Goal: Task Accomplishment & Management: Manage account settings

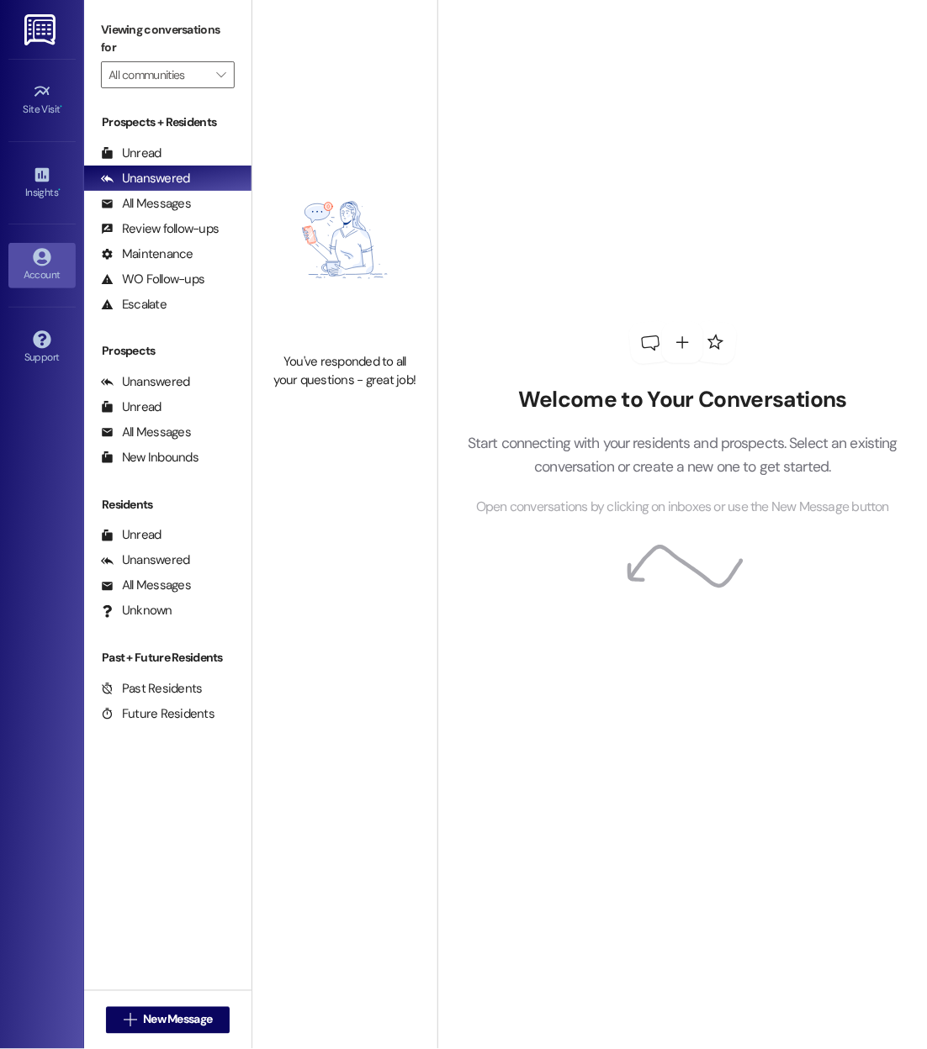
click at [43, 251] on icon at bounding box center [42, 257] width 19 height 19
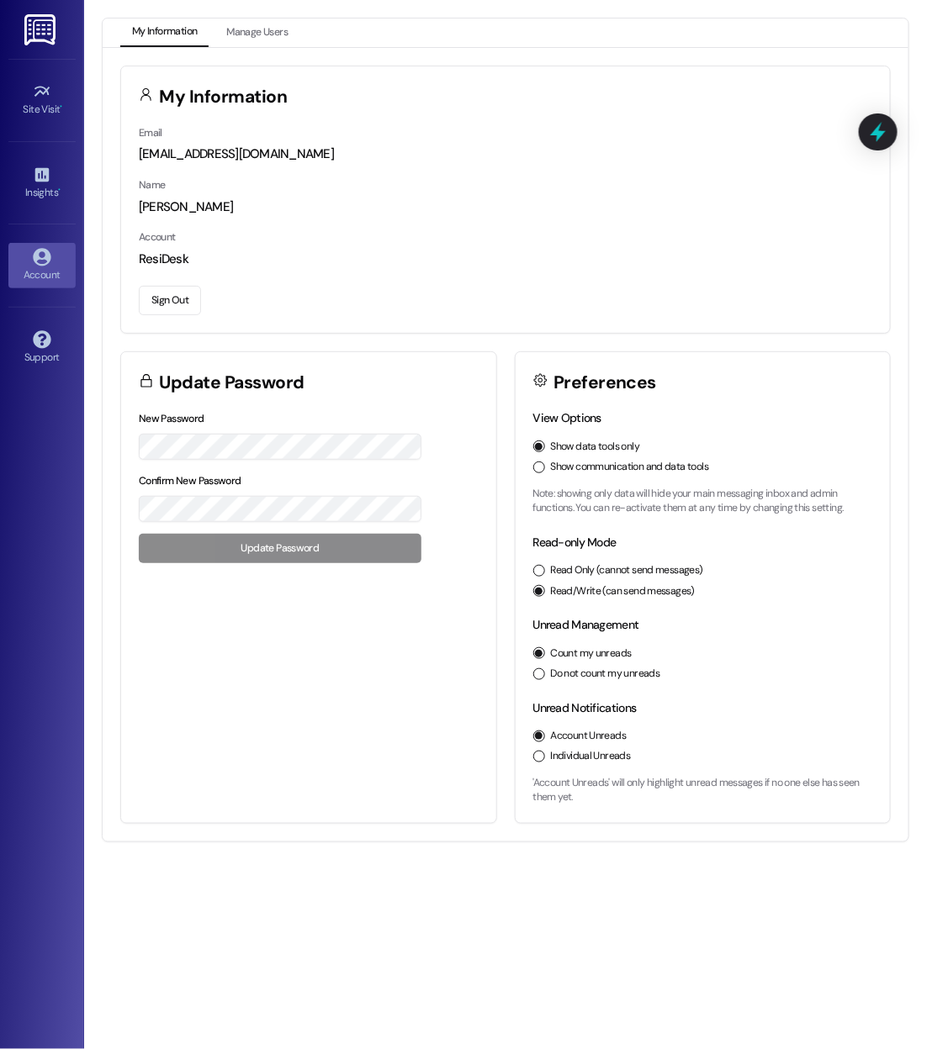
click at [177, 290] on button "Sign Out" at bounding box center [170, 300] width 62 height 29
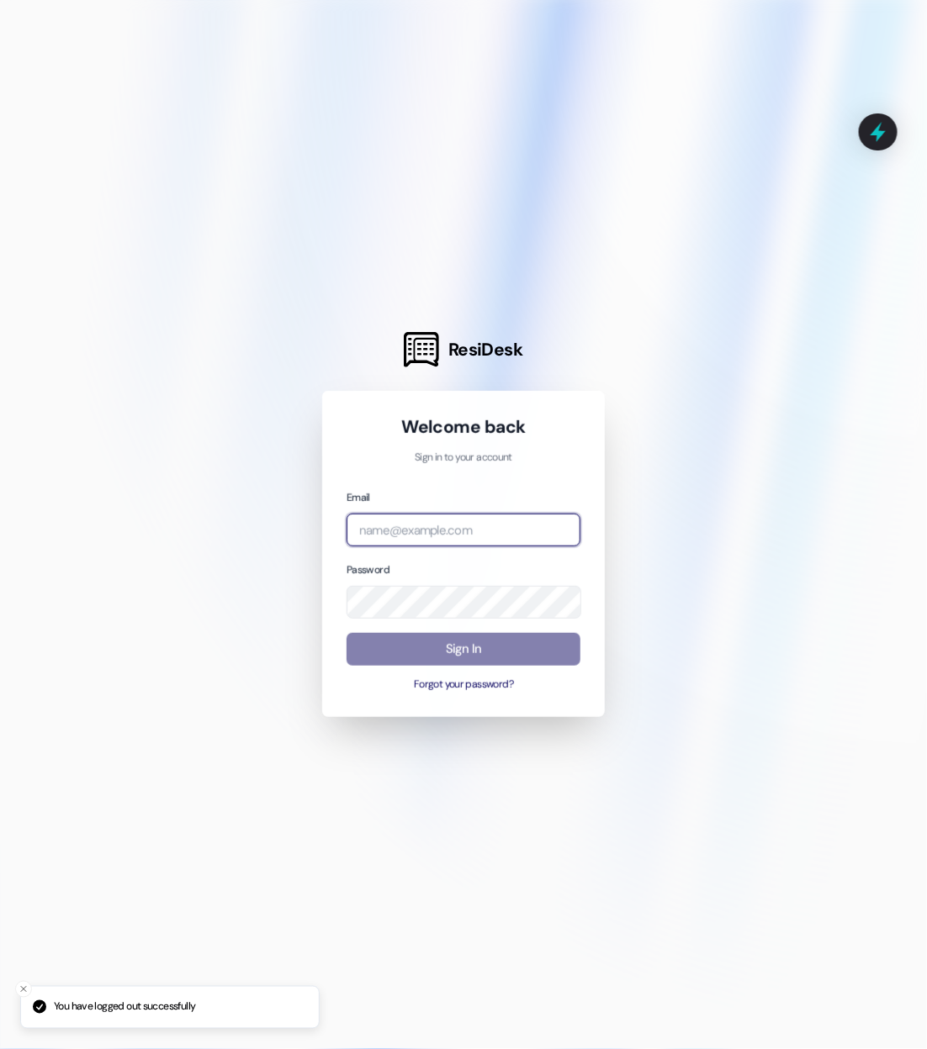
click at [359, 527] on input "email" at bounding box center [463, 530] width 234 height 33
type input "w"
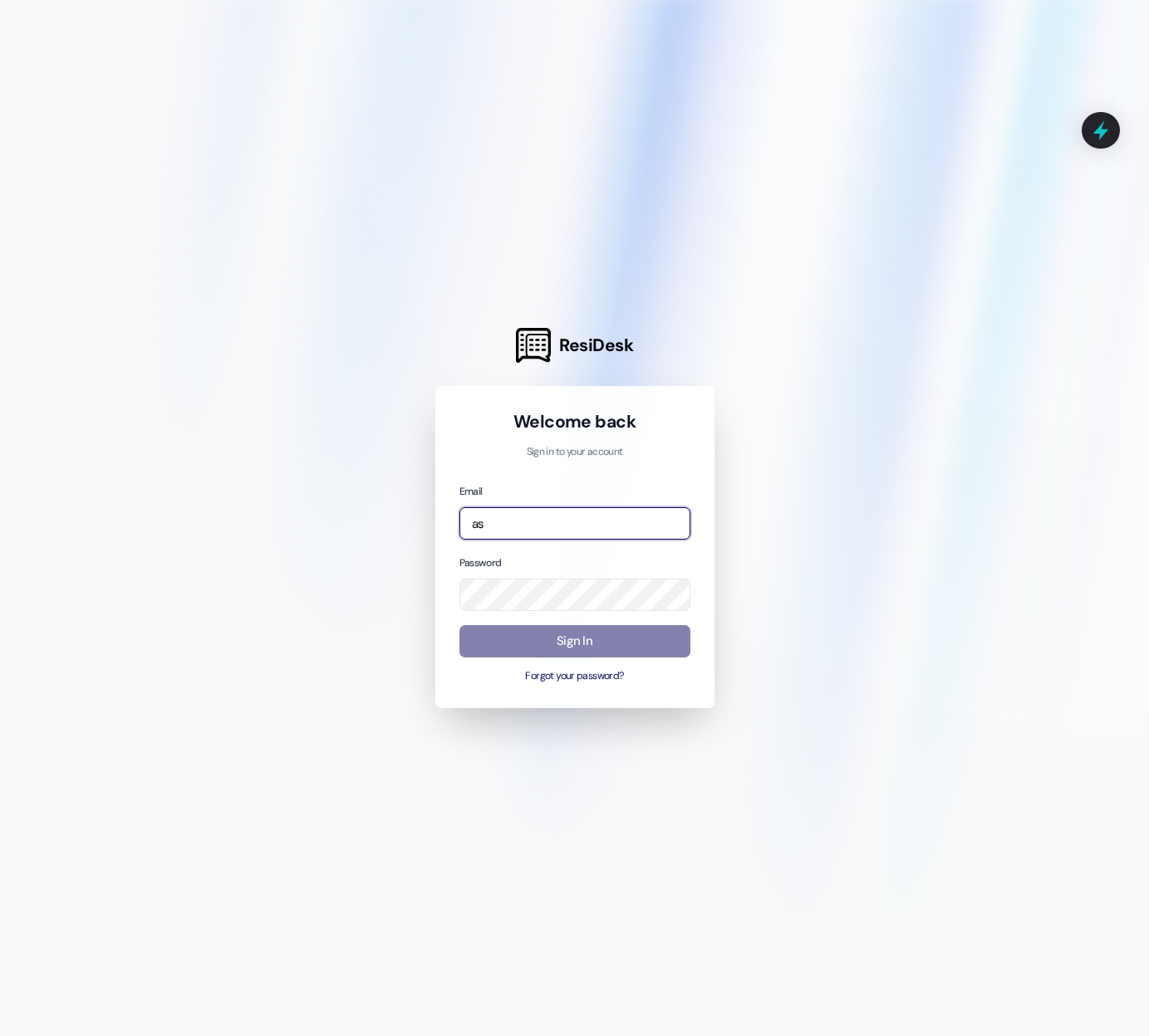
type input "ass"
click at [530, 527] on input "ass" at bounding box center [575, 523] width 231 height 33
type input "[EMAIL_ADDRESS][DOMAIN_NAME]"
